Goal: Information Seeking & Learning: Learn about a topic

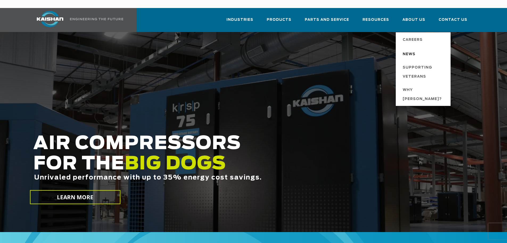
click at [416, 50] on span "News" at bounding box center [409, 54] width 13 height 9
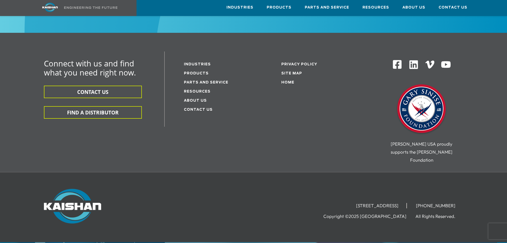
scroll to position [640, 0]
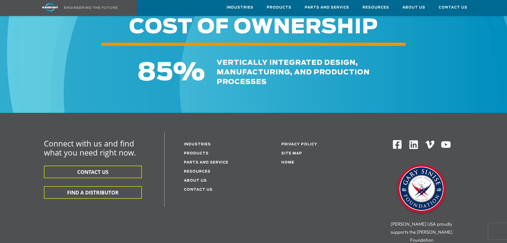
click at [276, 113] on div "Connect with us and find what you need right now. CONTACT US FIND A DISTRIBUTOR…" at bounding box center [253, 182] width 507 height 139
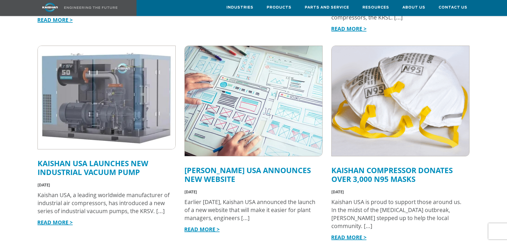
scroll to position [399, 0]
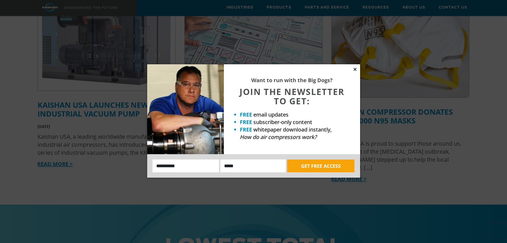
click at [356, 71] on icon at bounding box center [355, 69] width 5 height 5
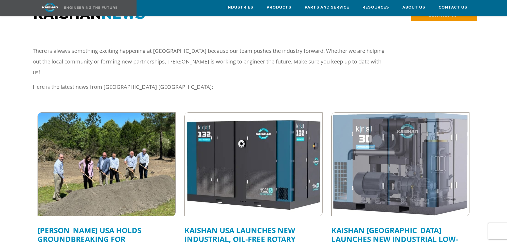
scroll to position [0, 0]
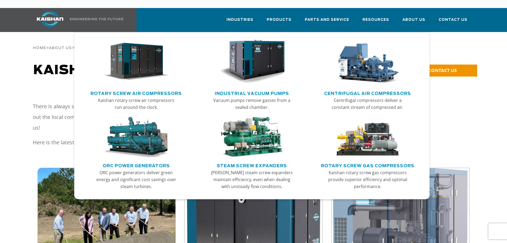
click at [373, 60] on img "Main menu" at bounding box center [368, 62] width 66 height 44
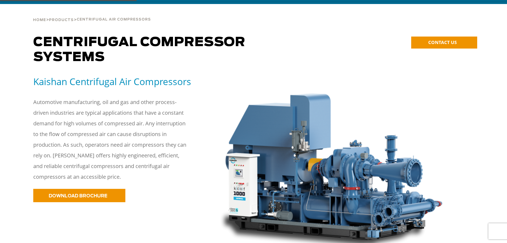
scroll to position [53, 0]
